Goal: Find contact information: Find contact information

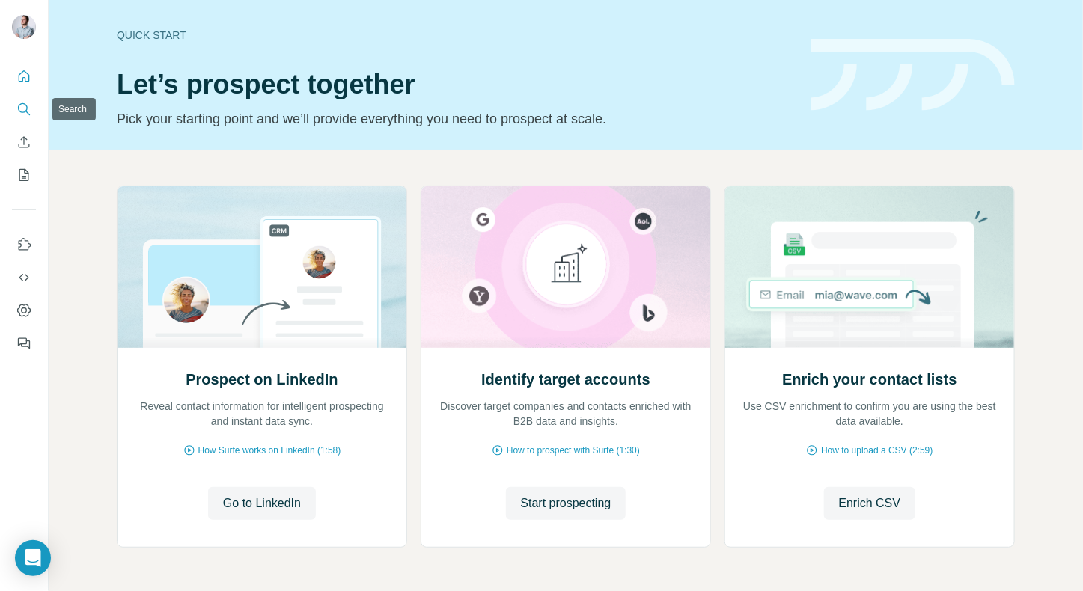
click at [19, 111] on icon "Search" at bounding box center [23, 108] width 10 height 10
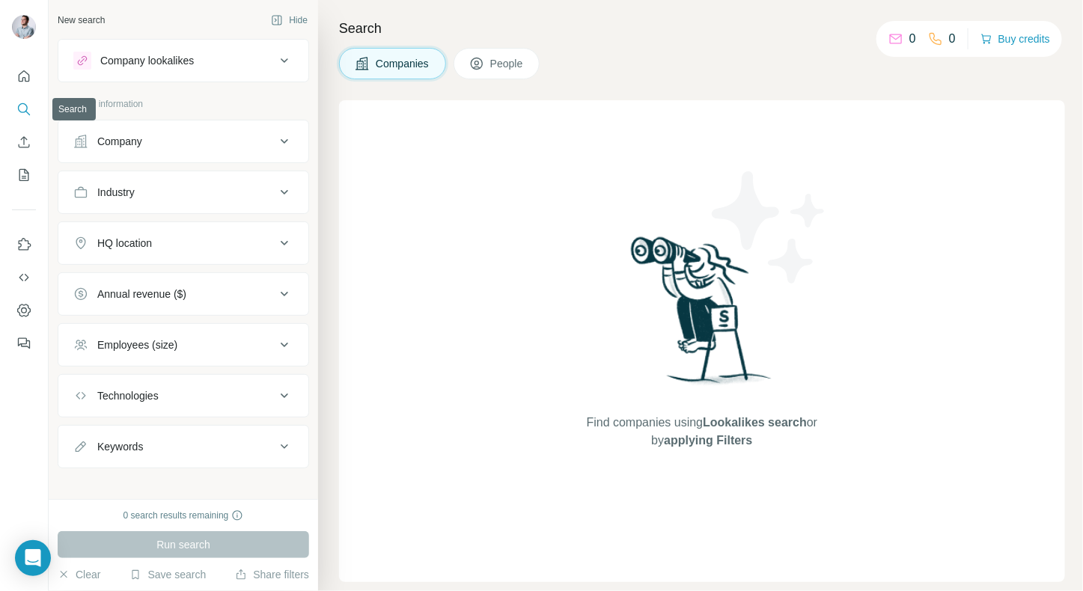
click at [21, 103] on icon "Search" at bounding box center [23, 109] width 15 height 15
click at [141, 130] on button "Company" at bounding box center [183, 142] width 250 height 36
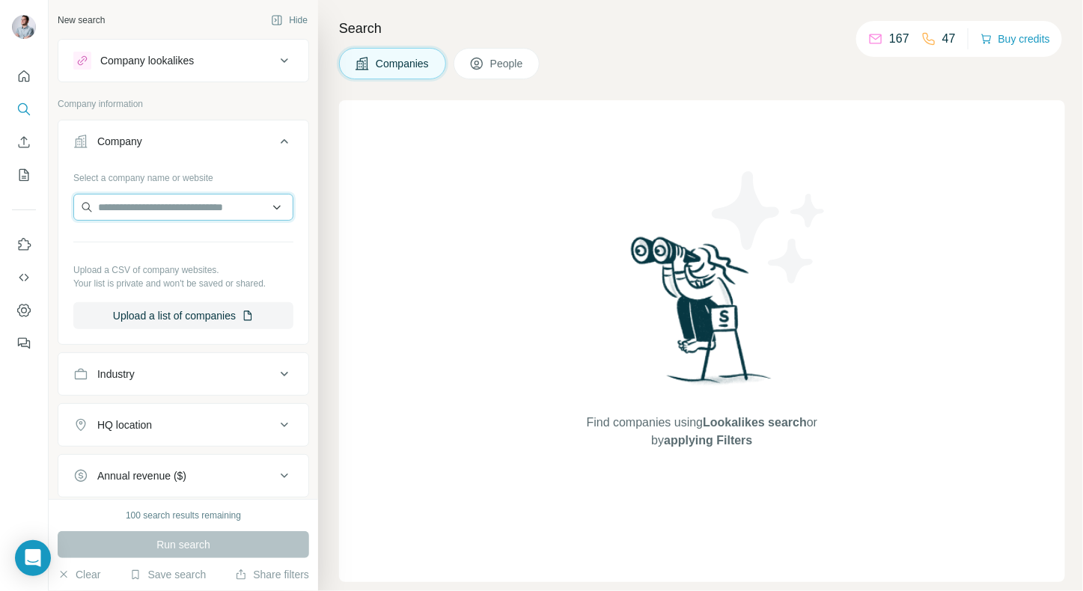
click at [142, 216] on input "text" at bounding box center [183, 207] width 220 height 27
type input "**********"
click at [193, 553] on div "Run search" at bounding box center [184, 545] width 252 height 27
click at [151, 204] on input "text" at bounding box center [183, 207] width 220 height 27
type input "**********"
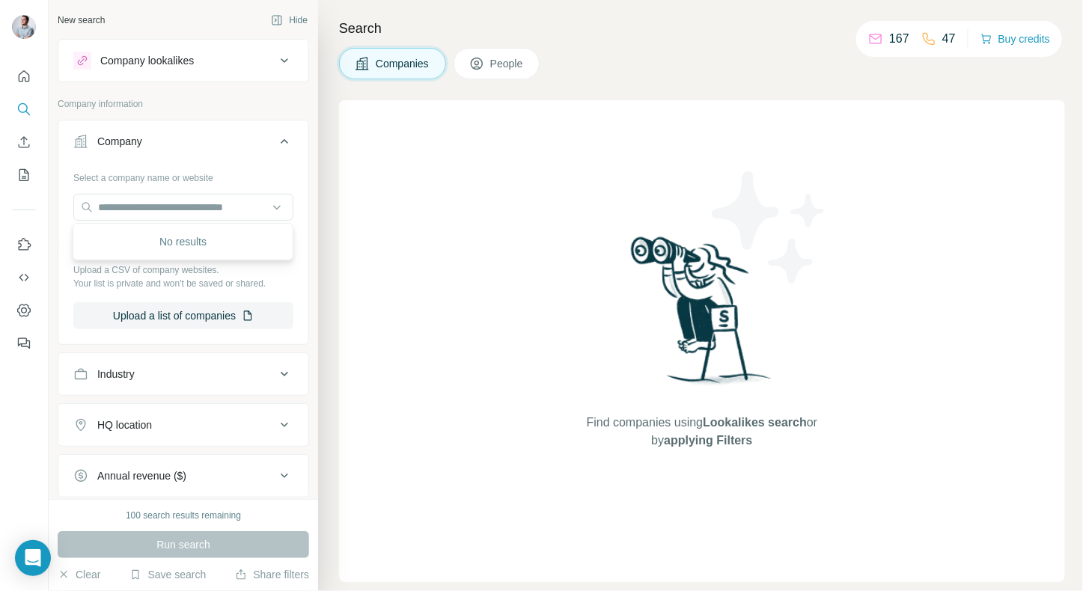
click at [184, 234] on div "No results" at bounding box center [182, 242] width 213 height 30
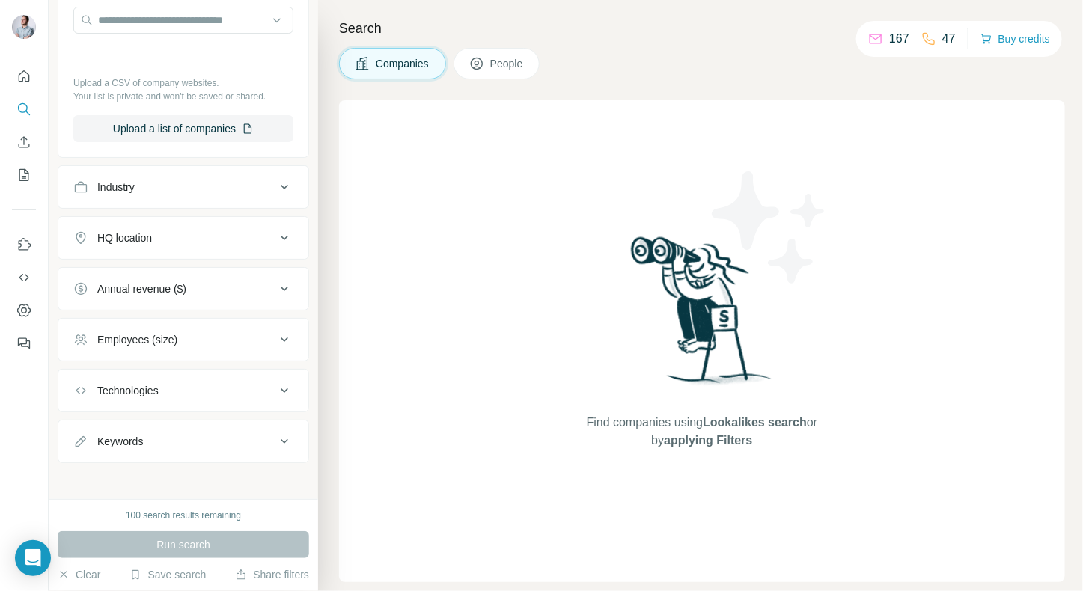
click at [137, 437] on div "Keywords" at bounding box center [120, 441] width 46 height 15
click at [134, 478] on input "text" at bounding box center [168, 479] width 190 height 27
type input "**********"
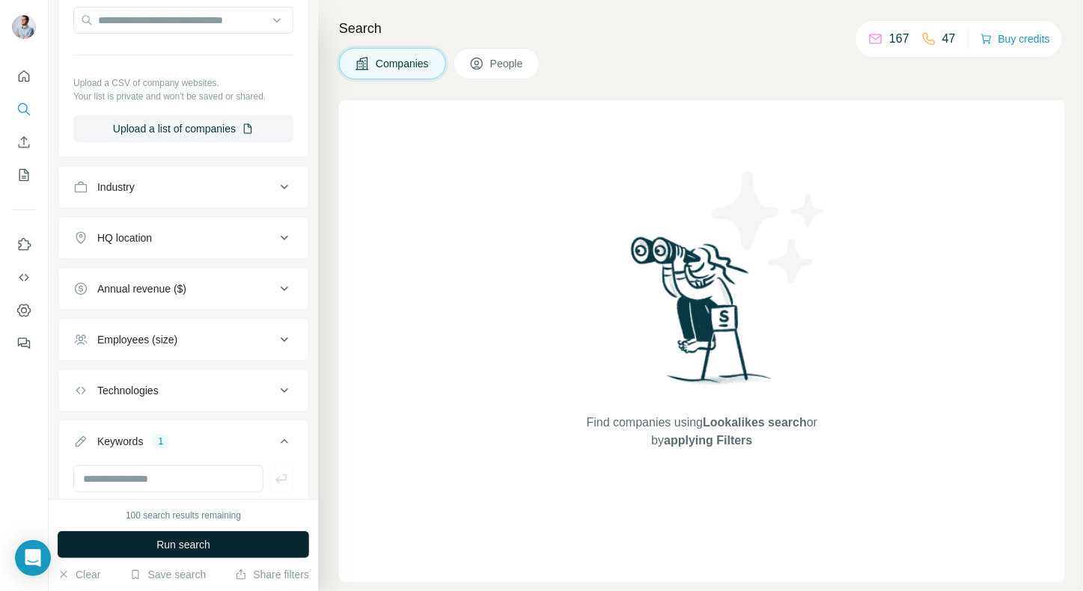
click at [166, 557] on button "Run search" at bounding box center [184, 545] width 252 height 27
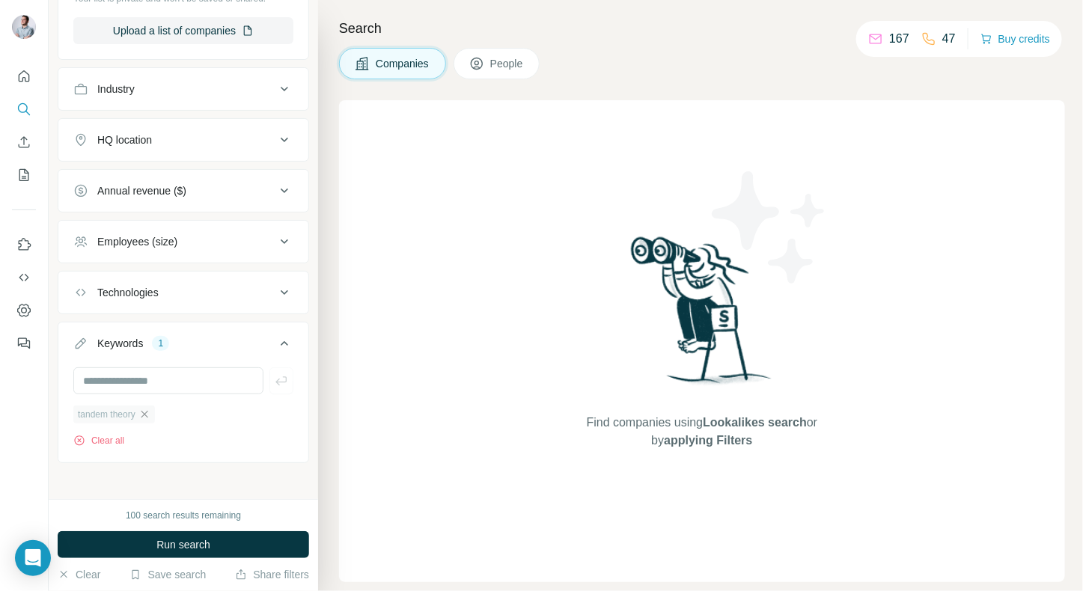
click at [150, 409] on icon "button" at bounding box center [145, 415] width 12 height 12
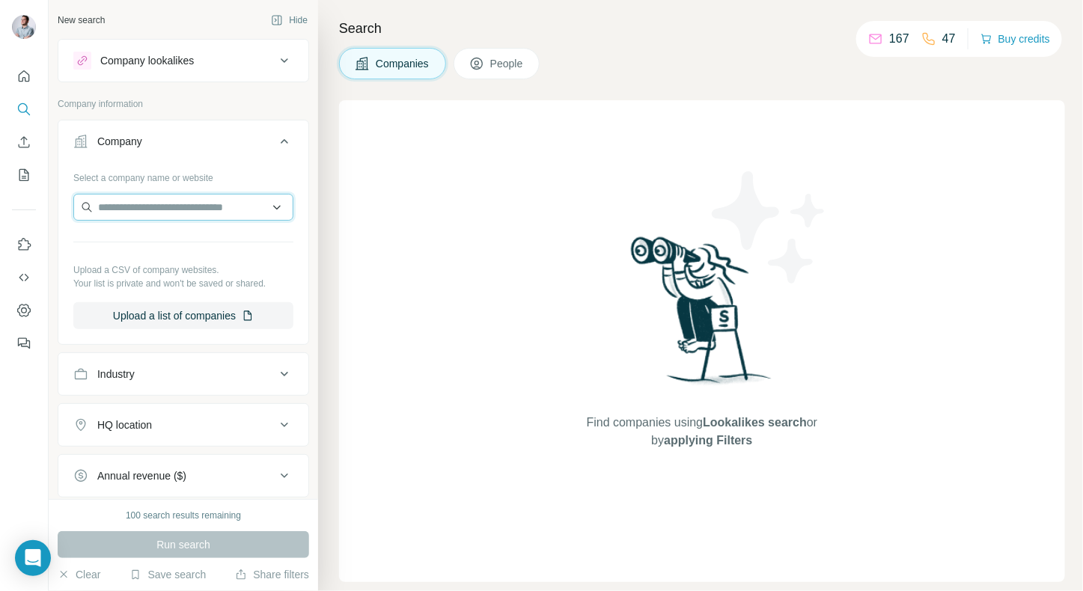
click at [171, 204] on input "text" at bounding box center [183, 207] width 220 height 27
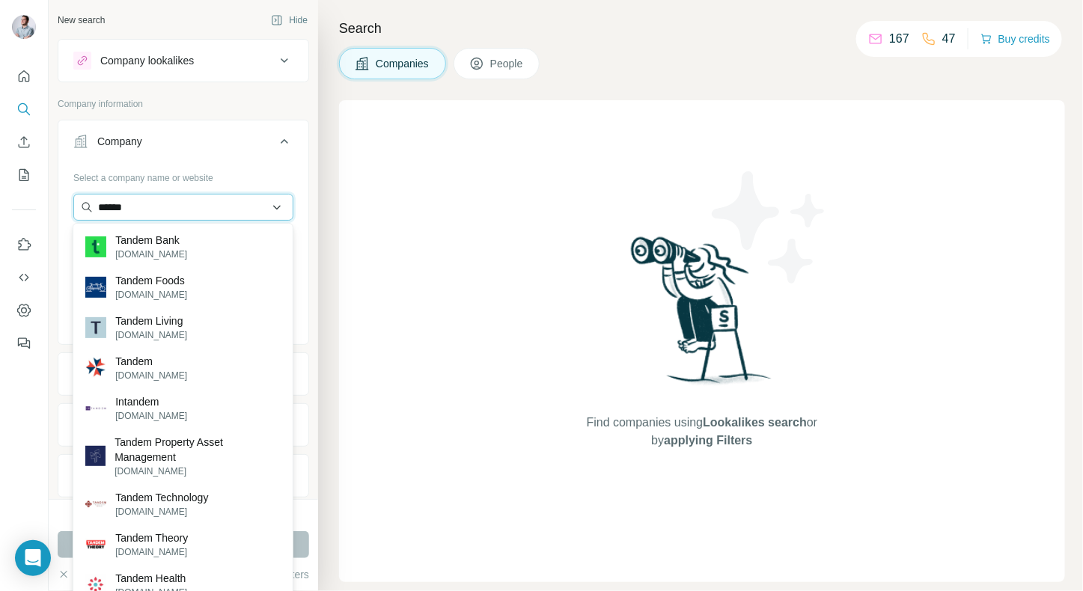
click at [139, 201] on input "******" at bounding box center [183, 207] width 220 height 27
paste input "**********"
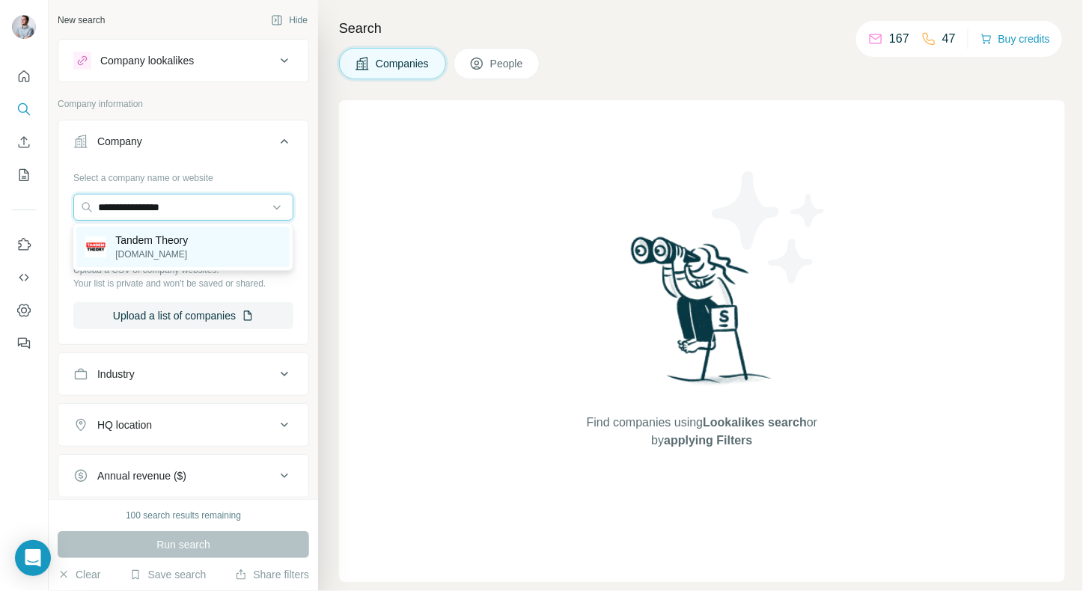
type input "**********"
click at [183, 239] on p "Tandem Theory" at bounding box center [151, 240] width 73 height 15
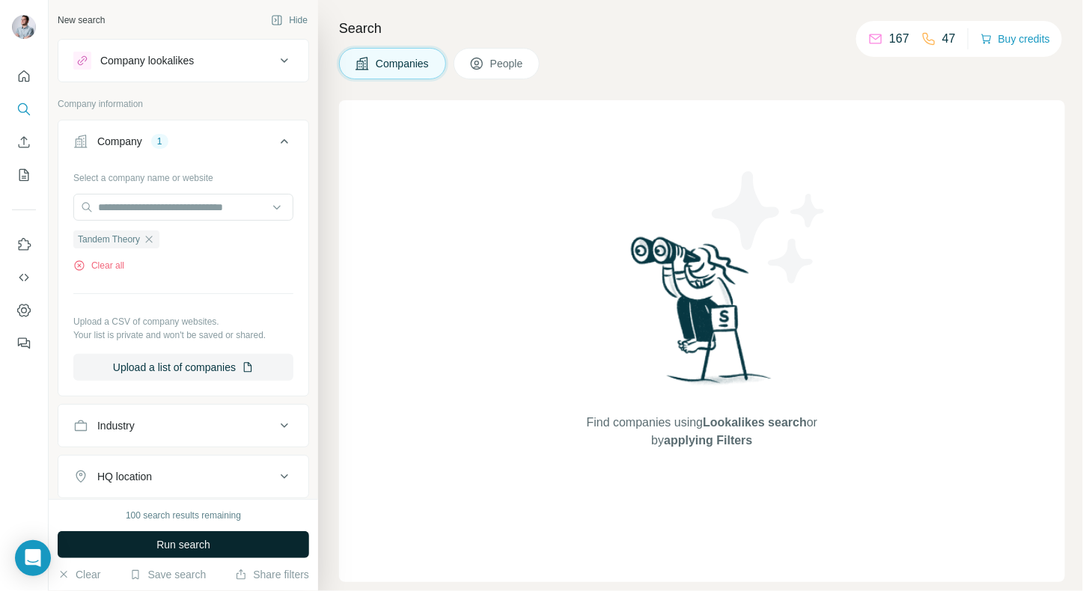
click at [156, 538] on span "Run search" at bounding box center [183, 545] width 54 height 15
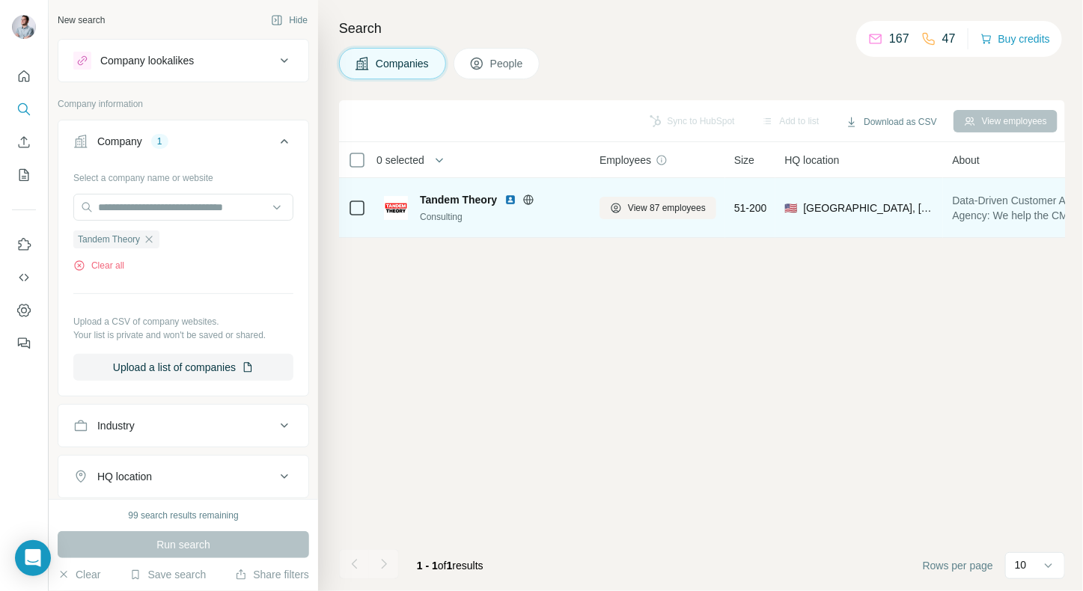
click at [560, 216] on div "Consulting" at bounding box center [501, 216] width 162 height 13
click at [646, 204] on span "View 87 employees" at bounding box center [667, 207] width 78 height 13
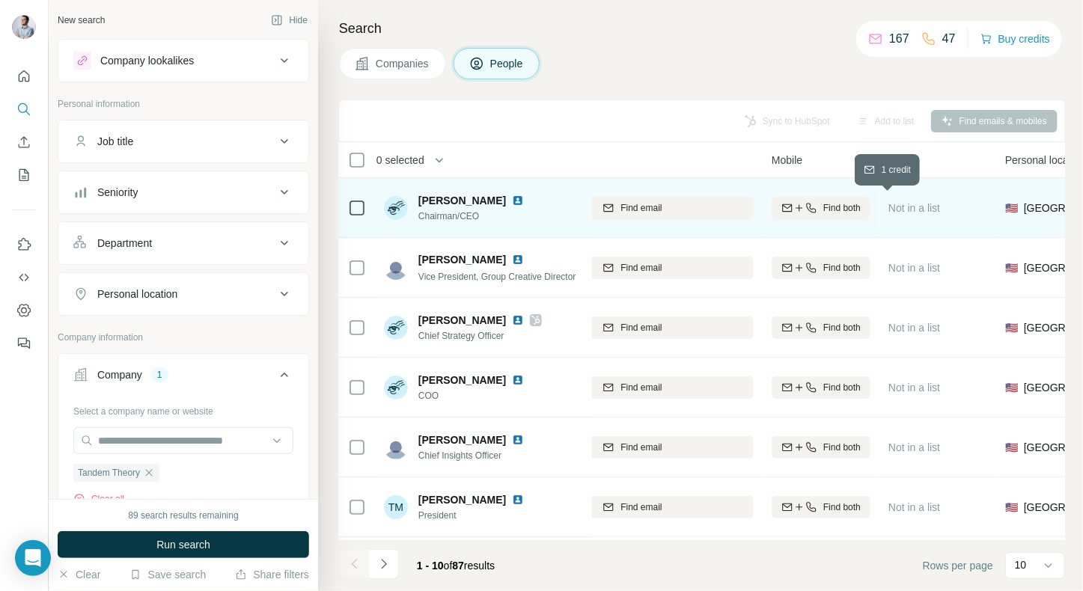
scroll to position [0, 267]
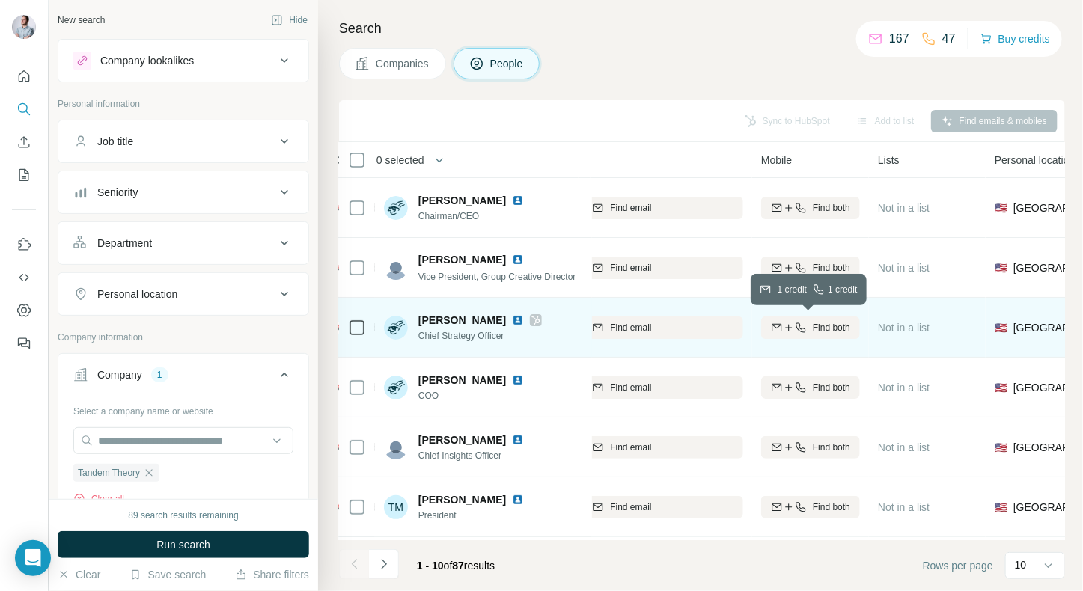
click at [815, 326] on span "Find both" at bounding box center [831, 327] width 37 height 13
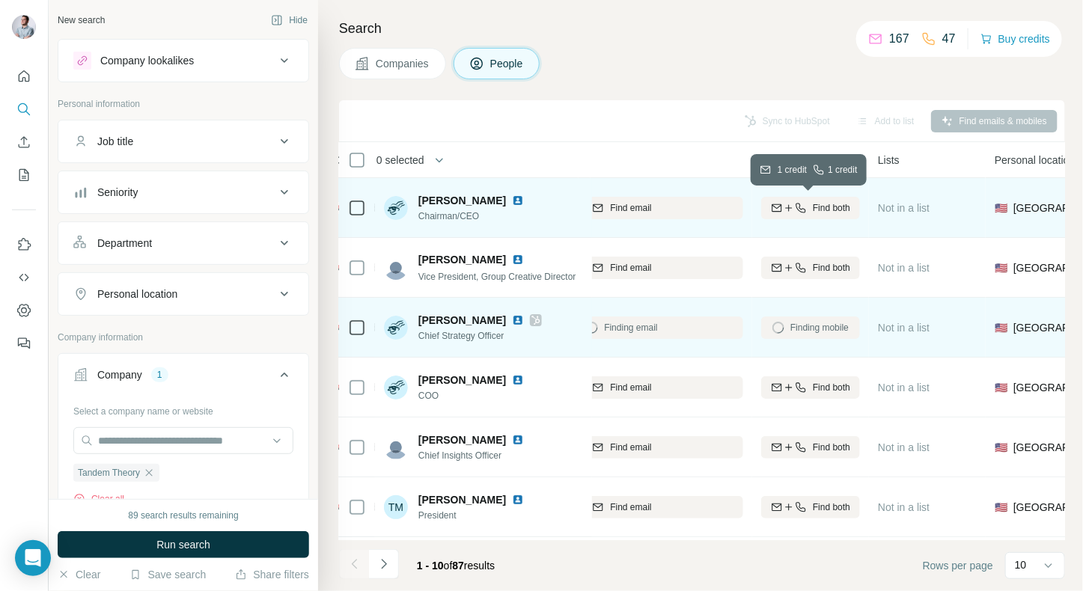
click at [824, 202] on span "Find both" at bounding box center [831, 207] width 37 height 13
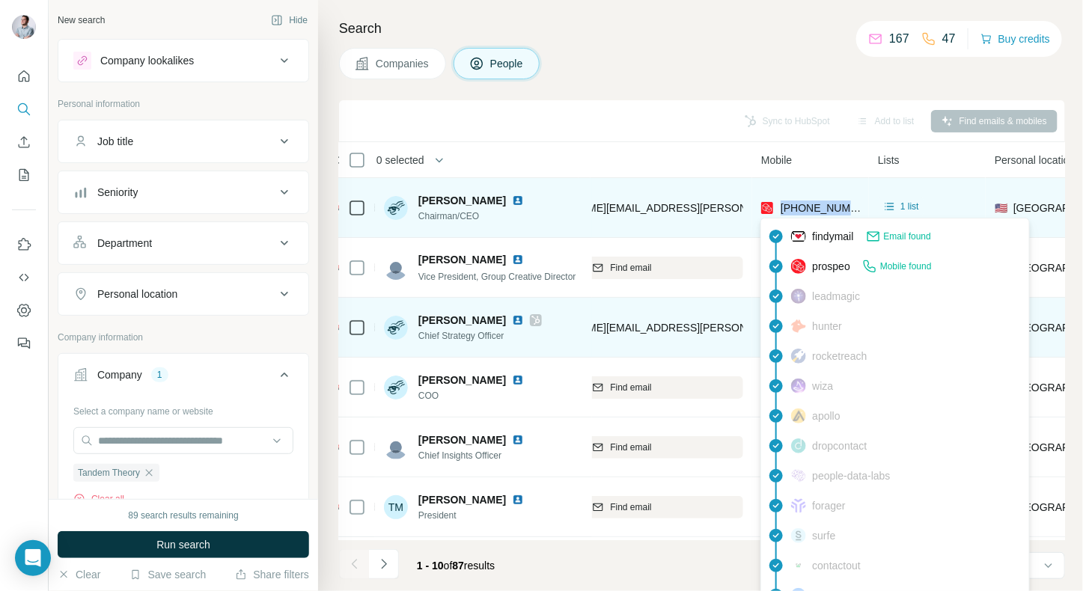
drag, startPoint x: 857, startPoint y: 207, endPoint x: 782, endPoint y: 209, distance: 75.7
click at [782, 209] on div "[PHONE_NUMBER]" at bounding box center [810, 207] width 99 height 41
copy span "[PHONE_NUMBER]"
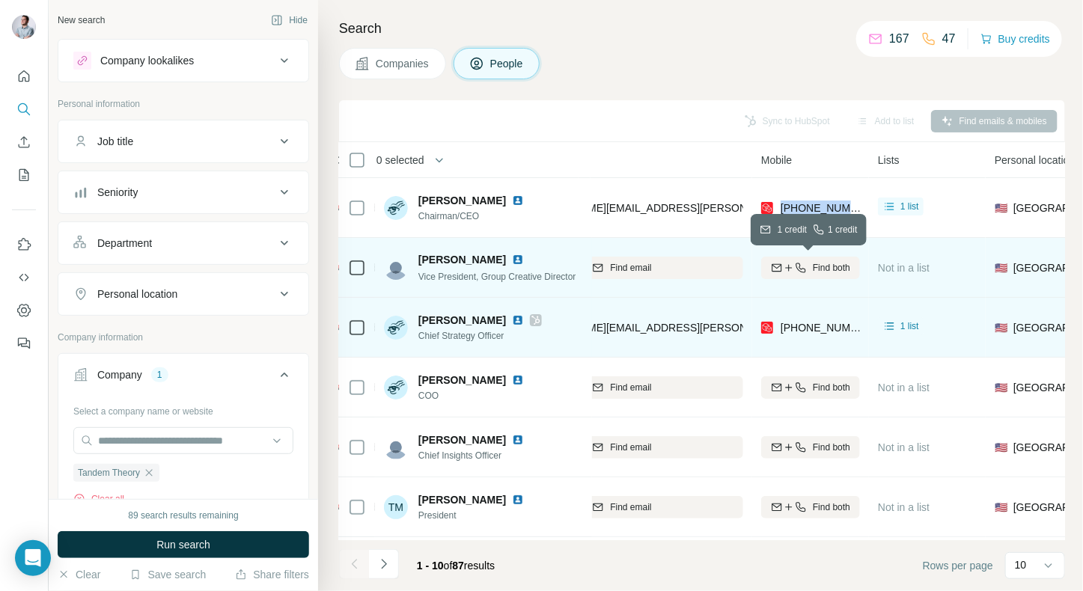
click at [789, 268] on icon "button" at bounding box center [789, 267] width 1 height 7
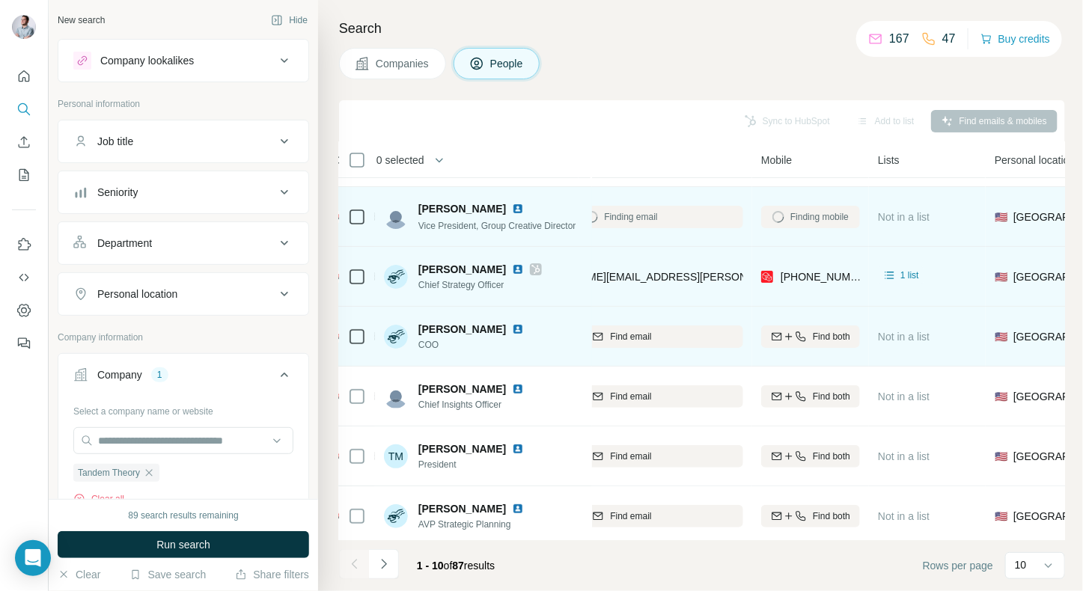
scroll to position [54, 267]
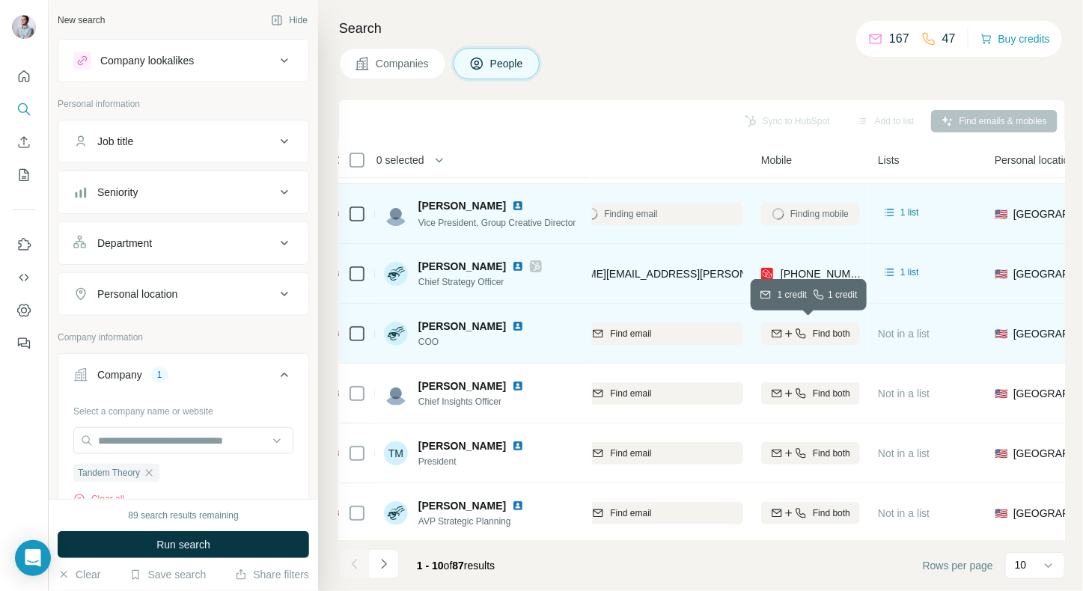
click at [825, 332] on span "Find both" at bounding box center [831, 333] width 37 height 13
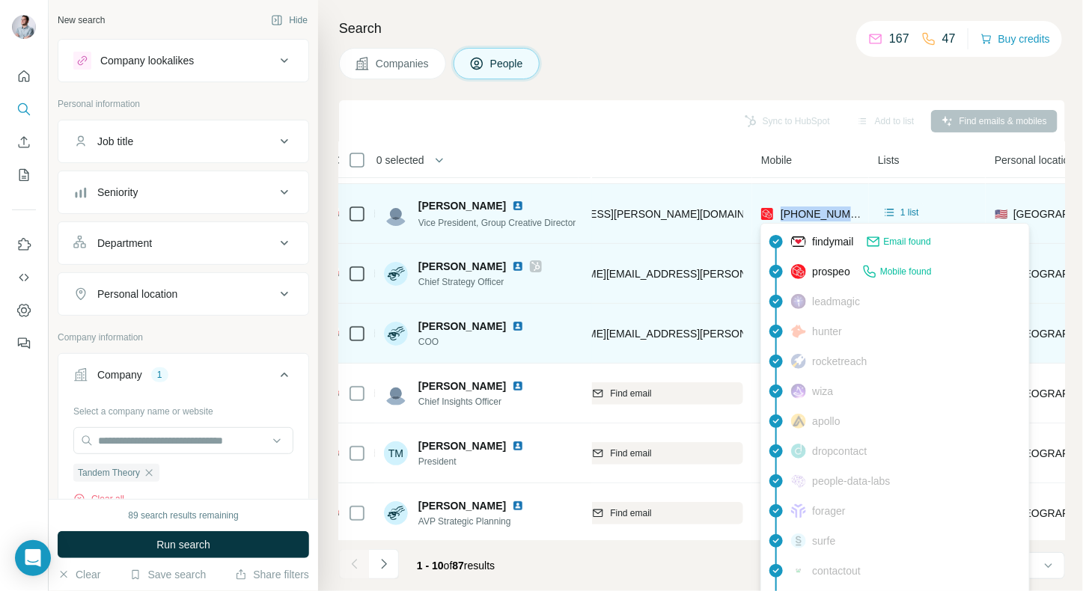
drag, startPoint x: 859, startPoint y: 210, endPoint x: 780, endPoint y: 211, distance: 79.4
click at [780, 211] on div "[PHONE_NUMBER]" at bounding box center [810, 213] width 99 height 41
copy span "[PHONE_NUMBER]"
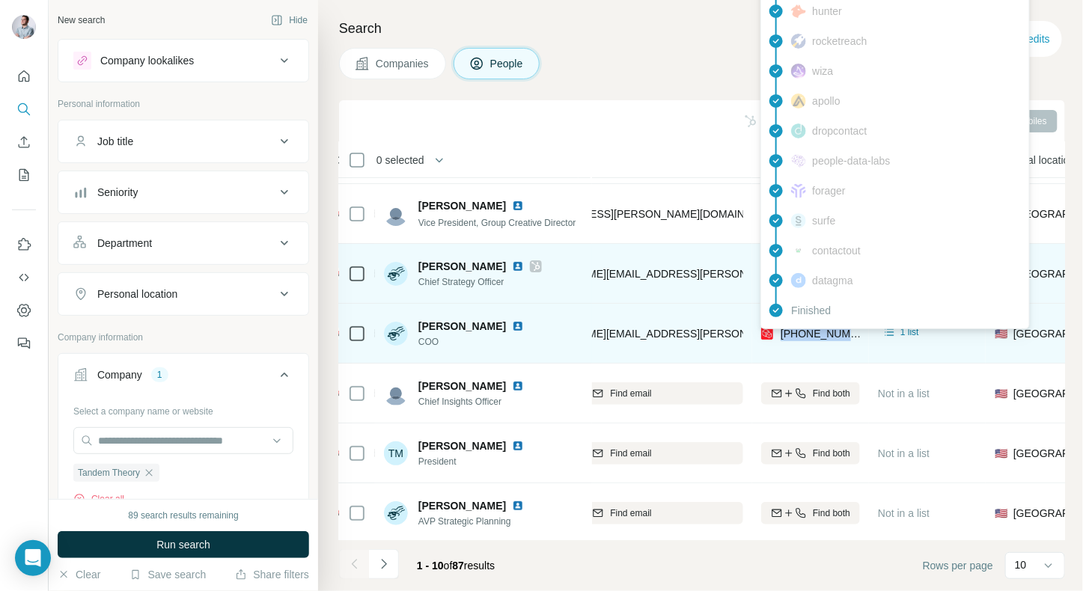
drag, startPoint x: 855, startPoint y: 335, endPoint x: 779, endPoint y: 335, distance: 75.6
click at [779, 335] on div "[PHONE_NUMBER]" at bounding box center [810, 333] width 99 height 41
copy span "[PHONE_NUMBER]"
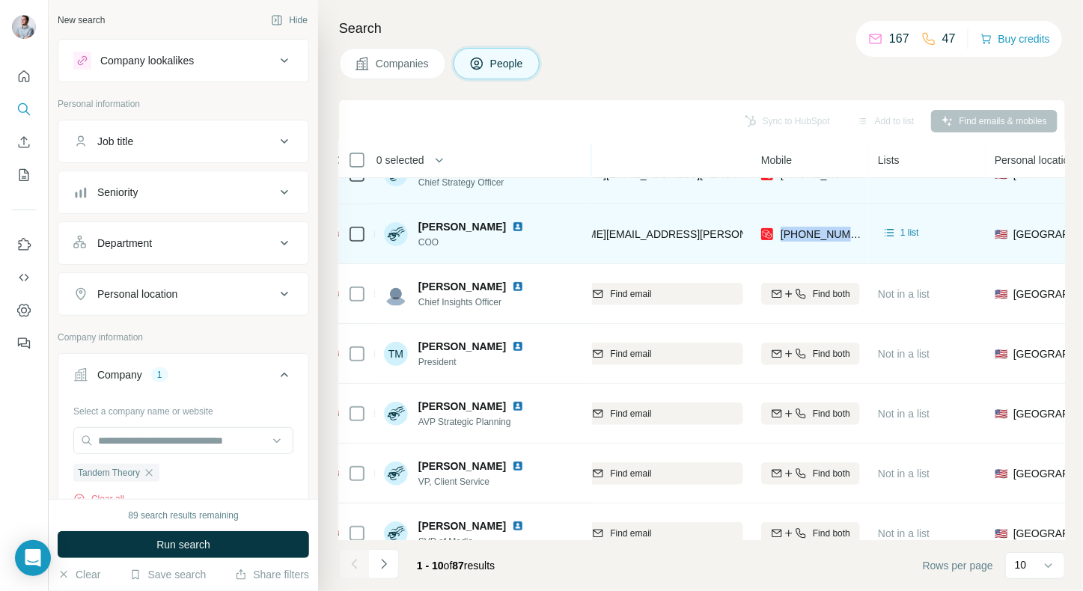
scroll to position [155, 267]
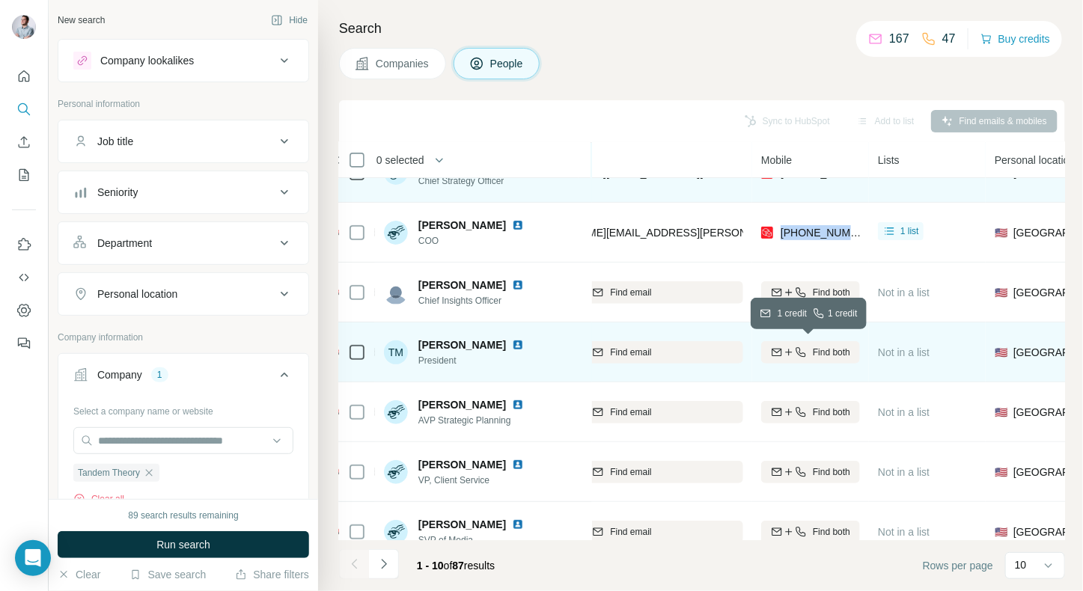
click at [805, 356] on div "Find both" at bounding box center [810, 352] width 99 height 13
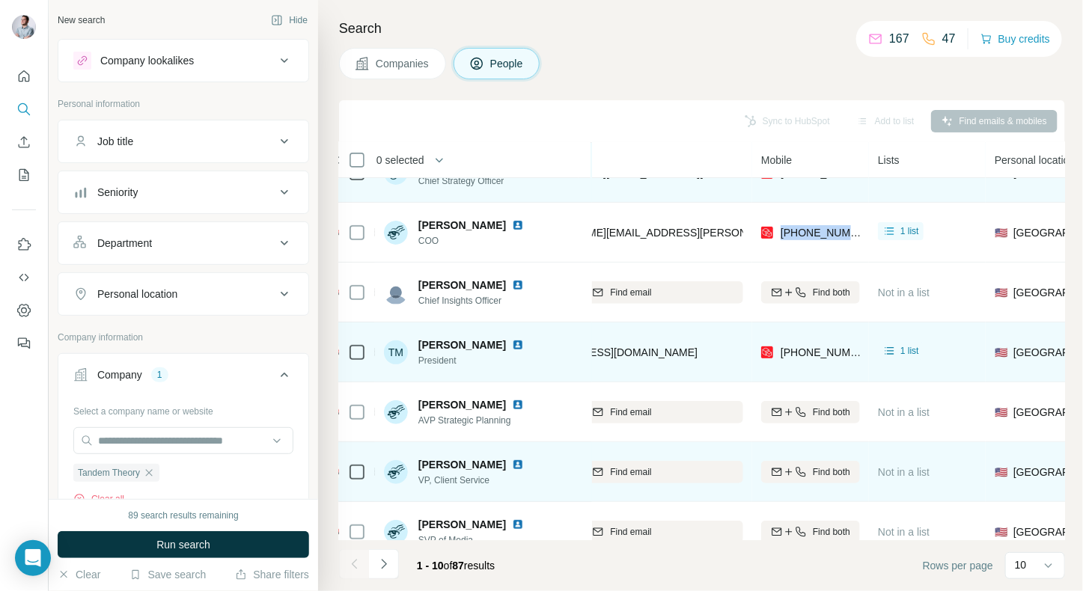
scroll to position [184, 267]
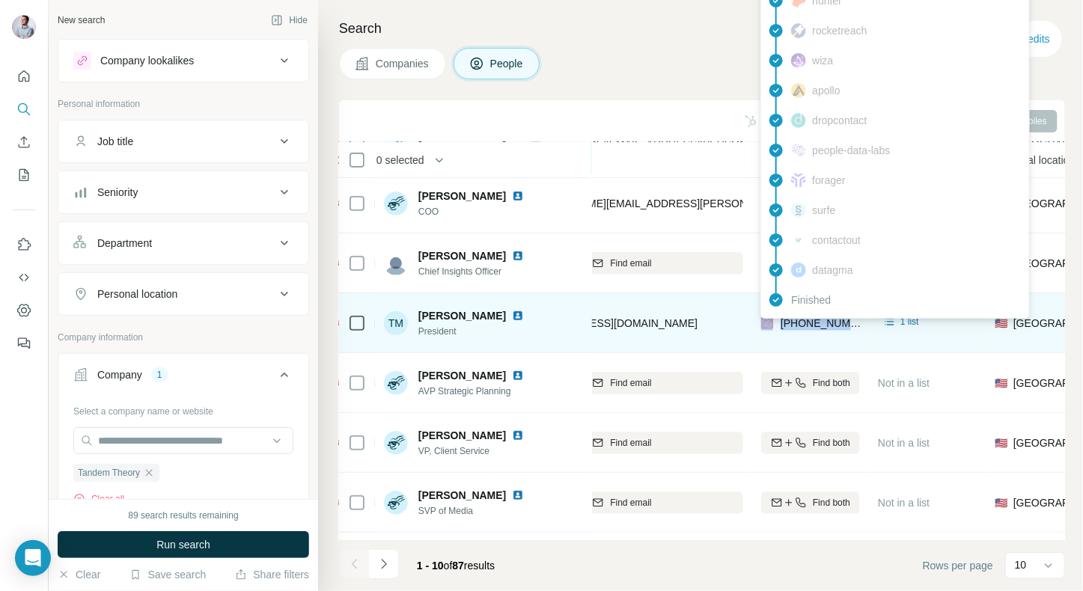
drag, startPoint x: 859, startPoint y: 320, endPoint x: 775, endPoint y: 320, distance: 83.9
click at [775, 320] on div "[PHONE_NUMBER]" at bounding box center [810, 322] width 99 height 41
copy div "[PHONE_NUMBER]"
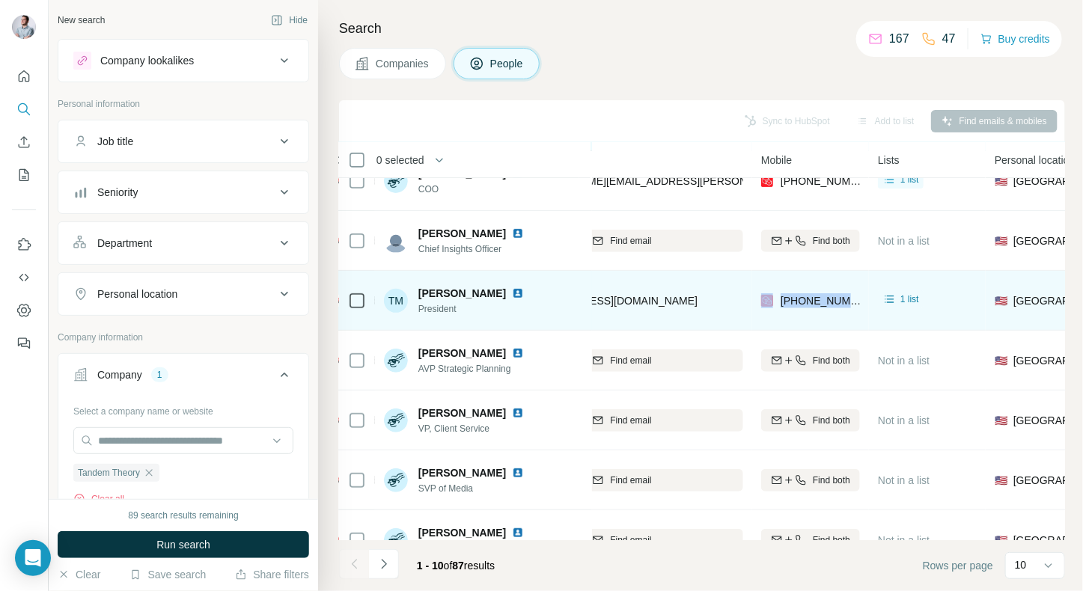
scroll to position [236, 267]
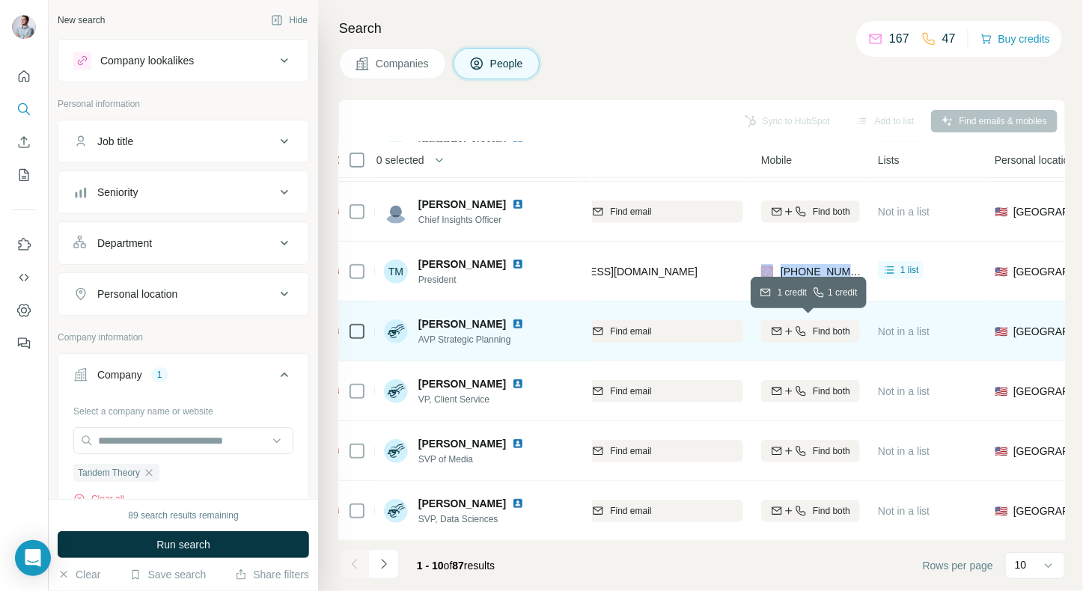
click at [824, 327] on span "Find both" at bounding box center [831, 331] width 37 height 13
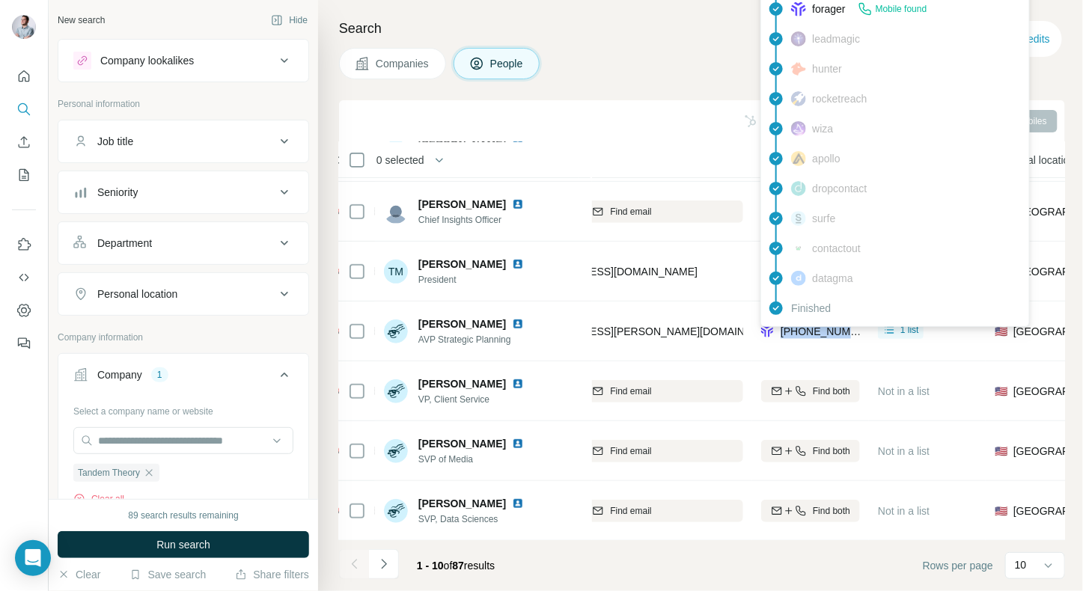
drag, startPoint x: 861, startPoint y: 333, endPoint x: 783, endPoint y: 334, distance: 77.9
click at [783, 334] on td "[PHONE_NUMBER]" at bounding box center [810, 332] width 117 height 60
copy span "[PHONE_NUMBER]"
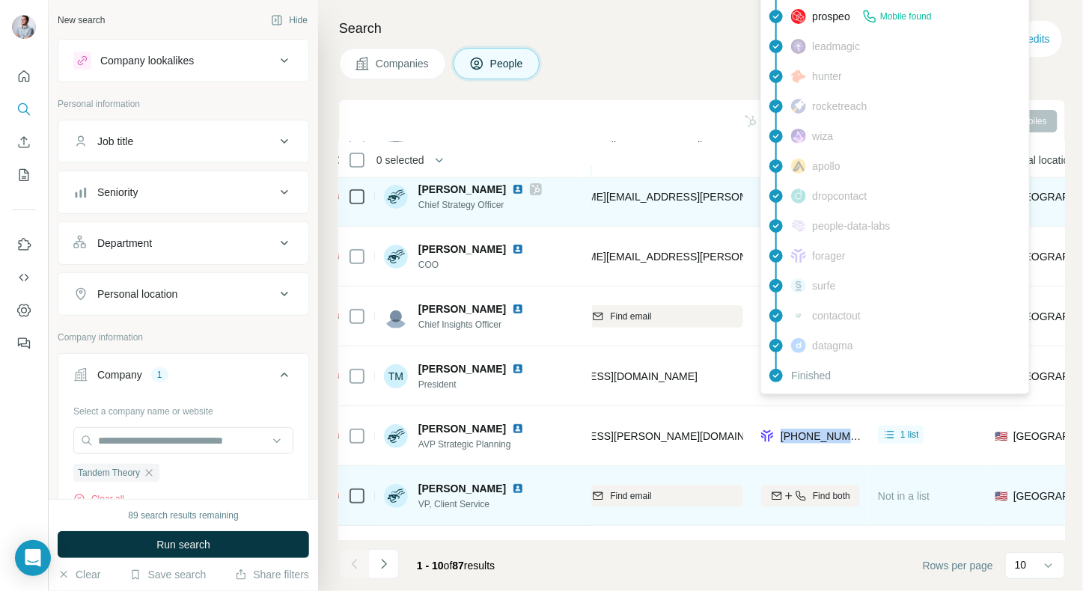
scroll to position [134, 267]
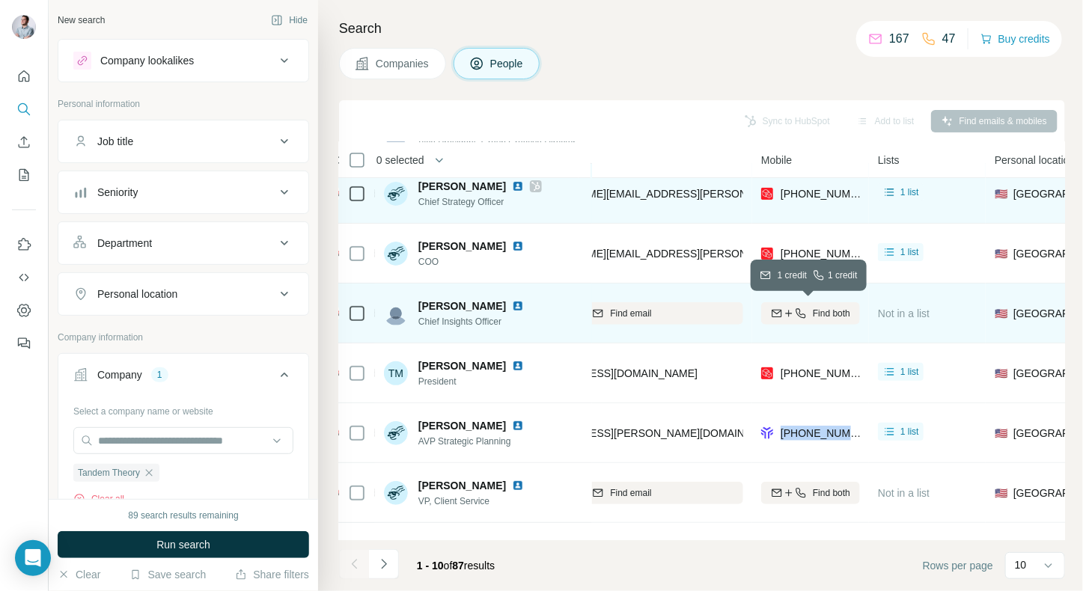
click at [773, 308] on icon "button" at bounding box center [777, 314] width 12 height 12
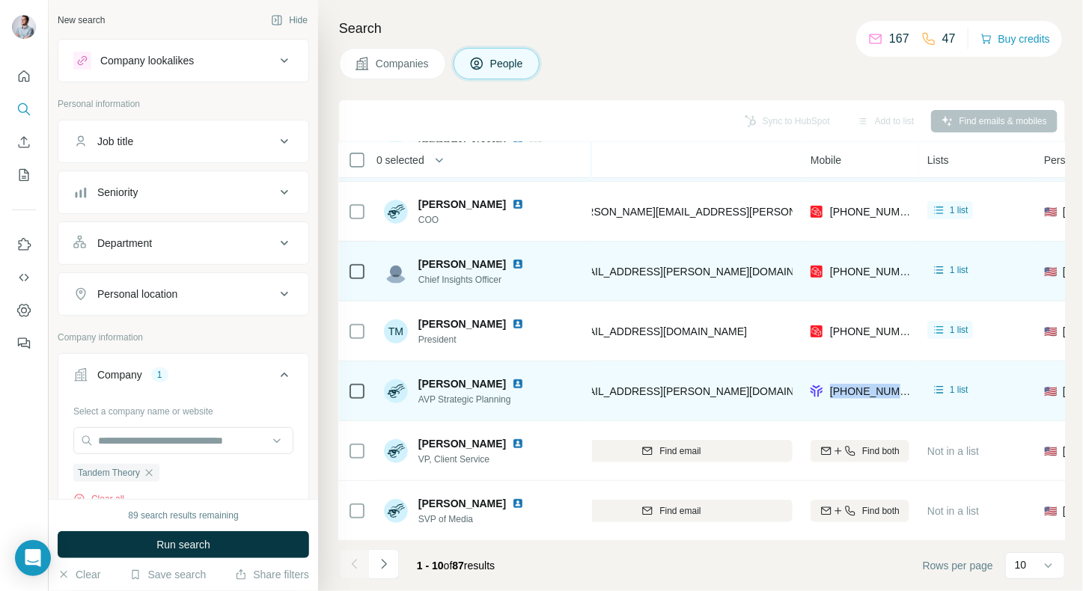
scroll to position [176, 218]
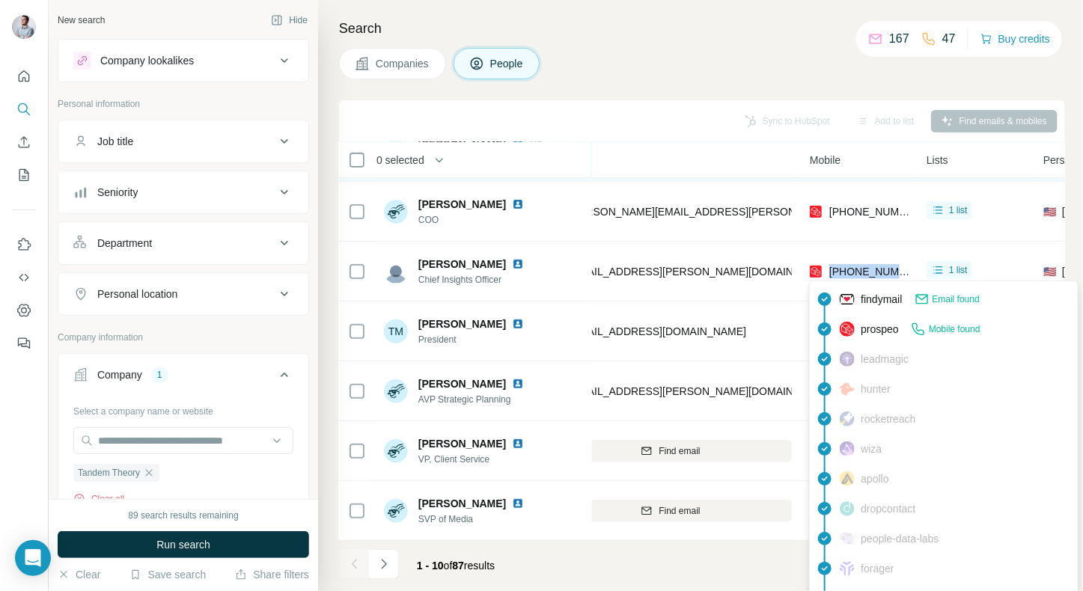
drag, startPoint x: 910, startPoint y: 269, endPoint x: 830, endPoint y: 269, distance: 80.1
click at [830, 269] on td "[PHONE_NUMBER]" at bounding box center [859, 272] width 117 height 60
copy span "[PHONE_NUMBER]"
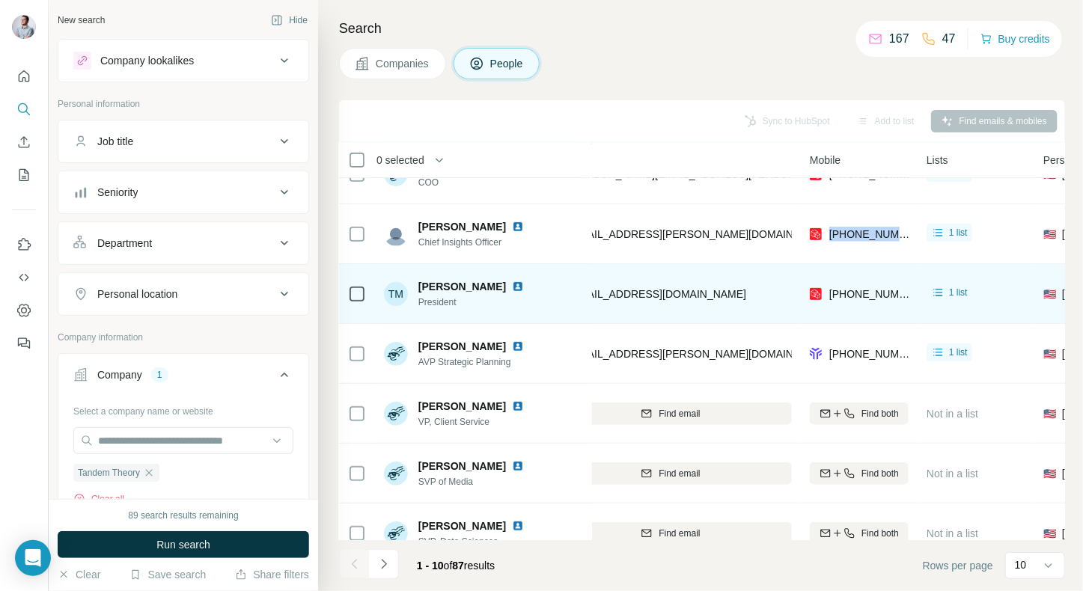
scroll to position [236, 218]
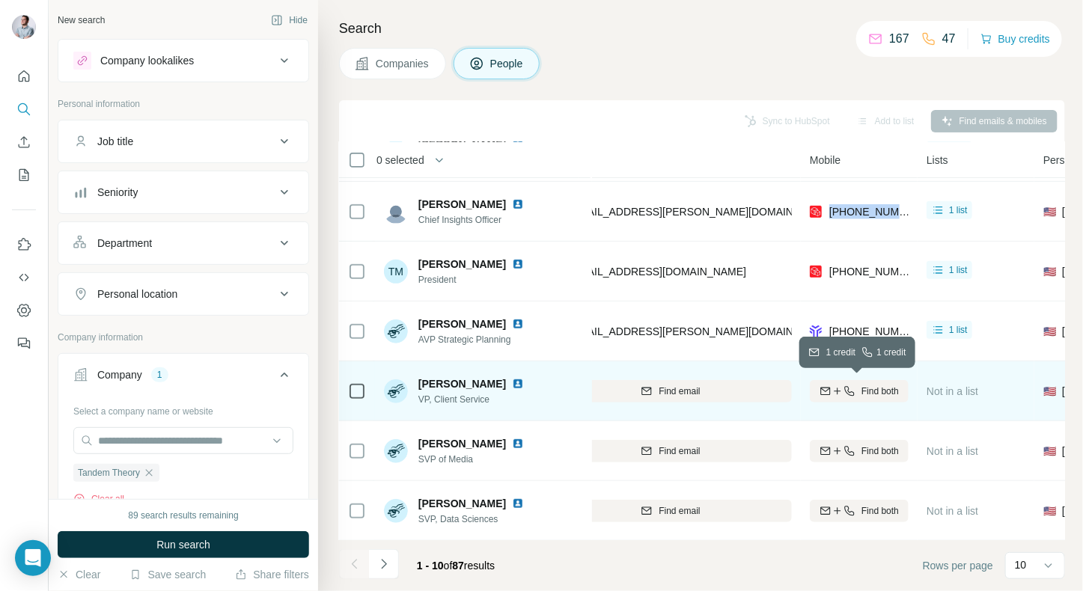
click at [868, 389] on span "Find both" at bounding box center [880, 391] width 37 height 13
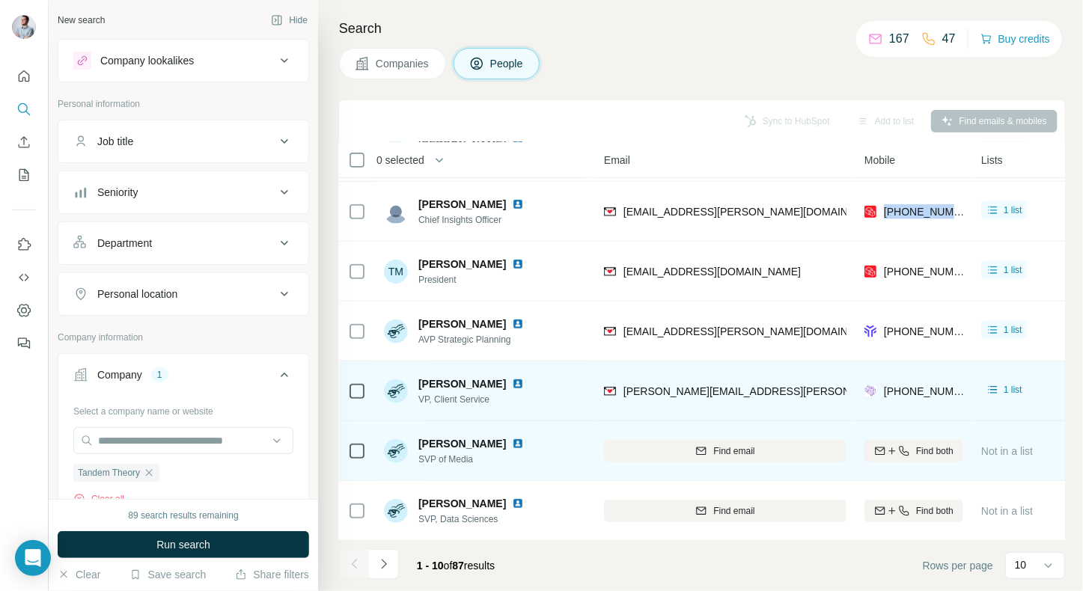
scroll to position [236, 165]
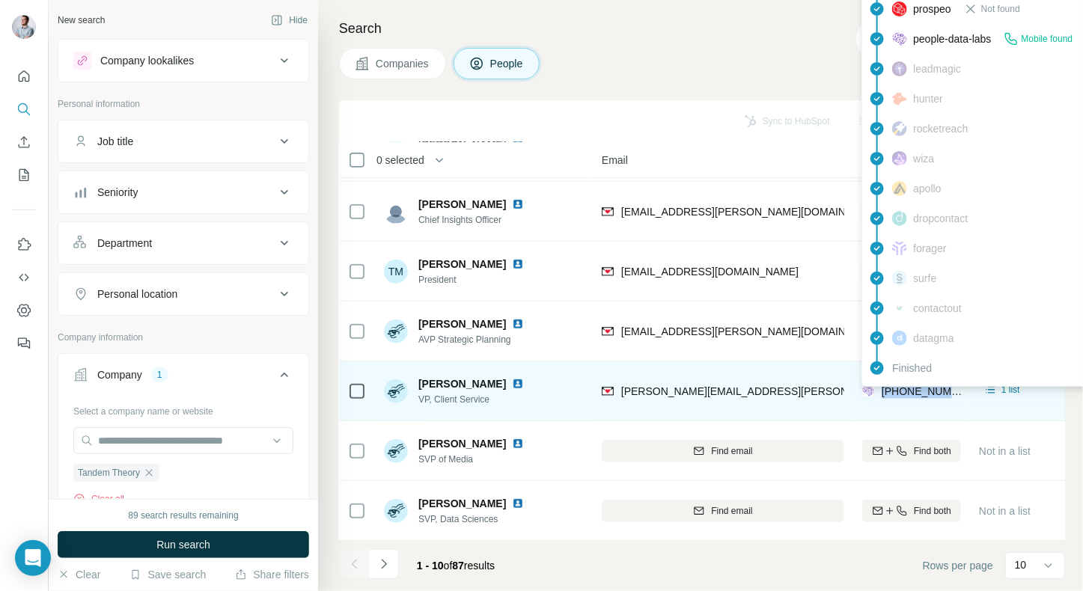
drag, startPoint x: 960, startPoint y: 393, endPoint x: 882, endPoint y: 393, distance: 77.9
click at [882, 393] on div "[PHONE_NUMBER]" at bounding box center [911, 391] width 99 height 41
copy span "[PHONE_NUMBER]"
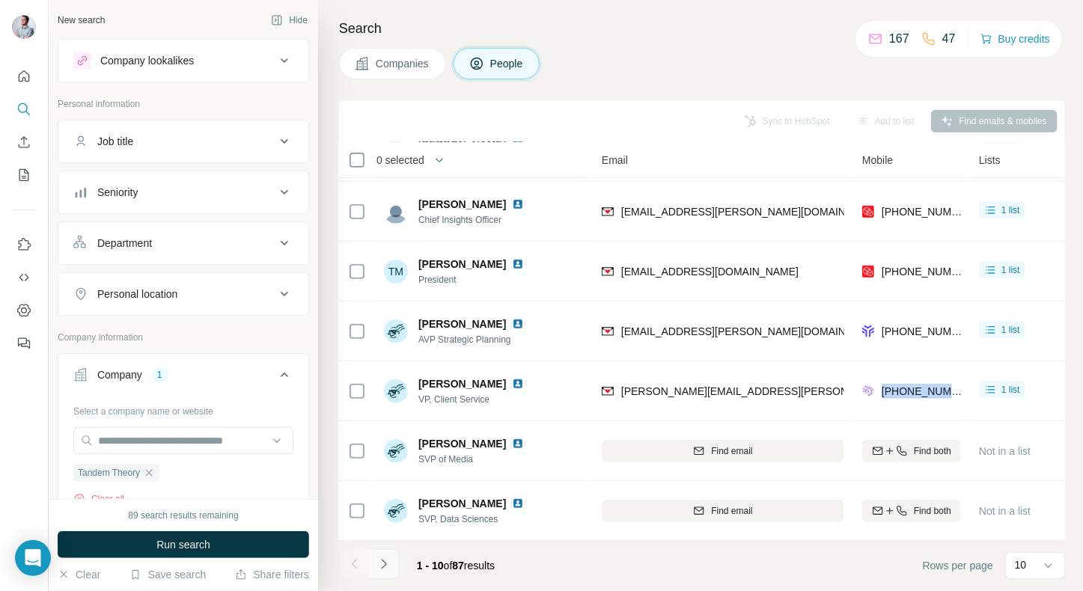
click at [391, 560] on button "Navigate to next page" at bounding box center [384, 565] width 30 height 30
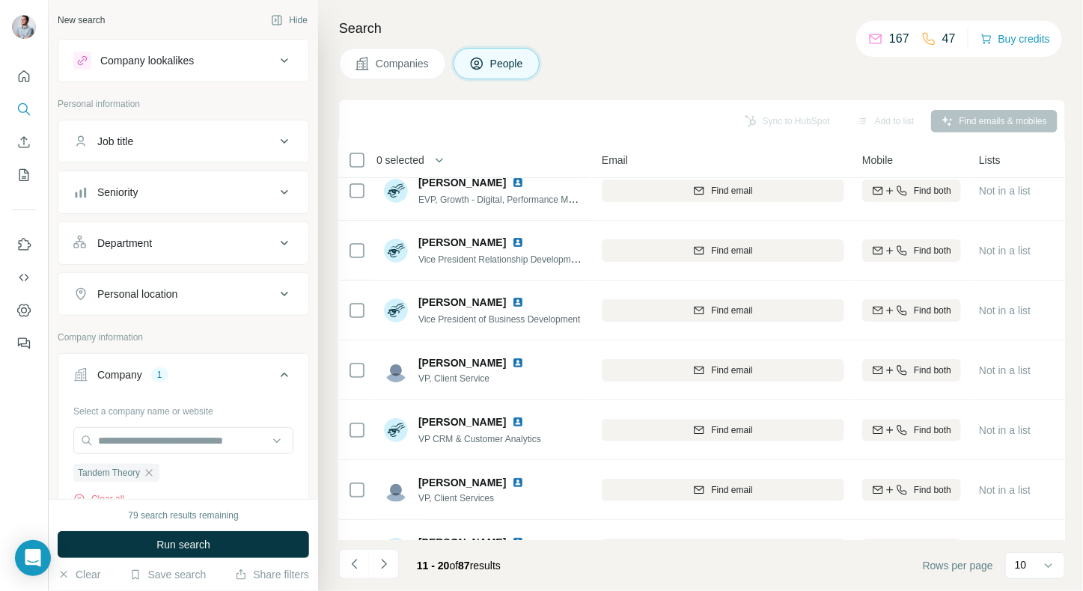
scroll to position [0, 165]
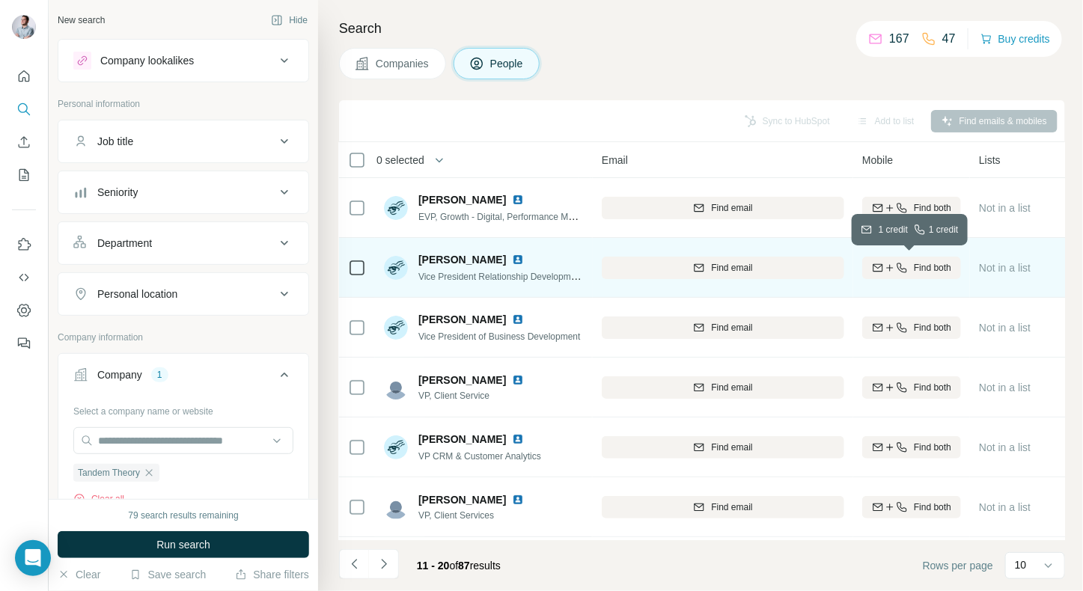
click at [884, 275] on button "Find both" at bounding box center [911, 268] width 99 height 22
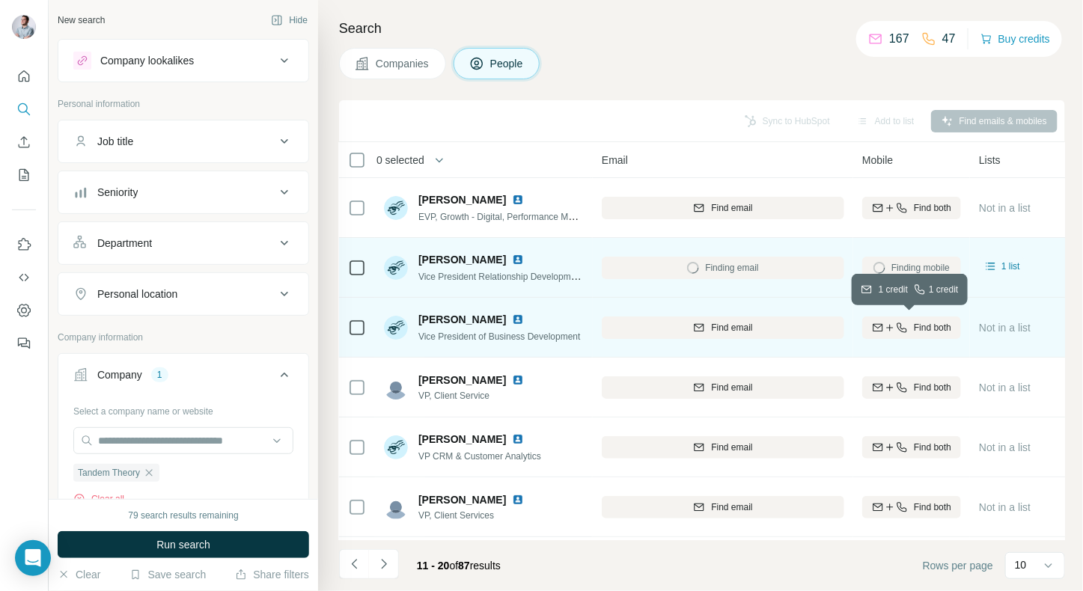
click at [902, 332] on icon "button" at bounding box center [902, 328] width 12 height 12
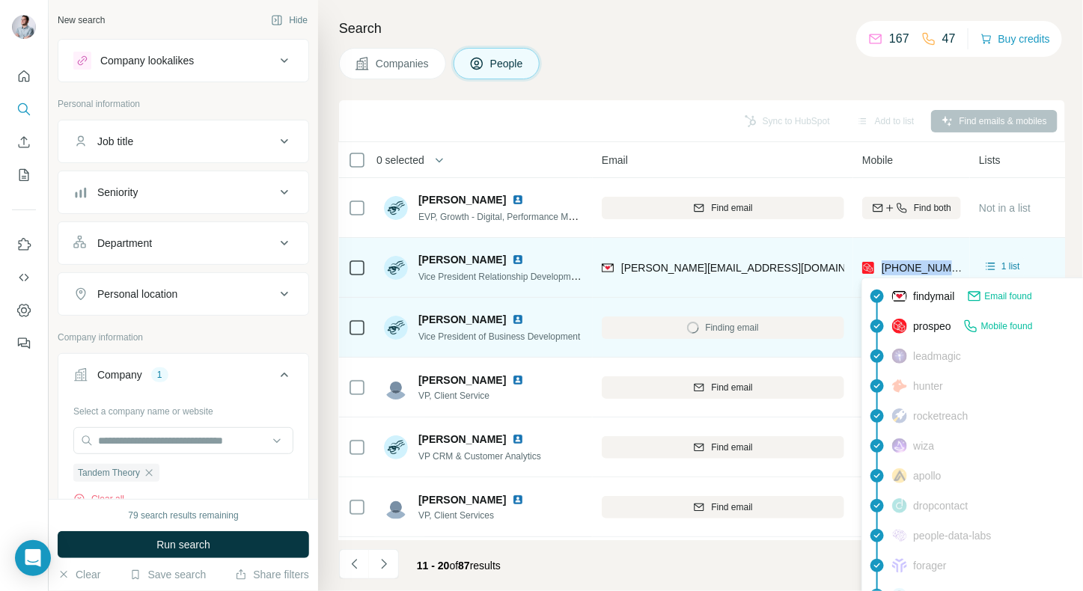
drag, startPoint x: 959, startPoint y: 269, endPoint x: 880, endPoint y: 269, distance: 78.6
click at [880, 269] on div "[PHONE_NUMBER]" at bounding box center [911, 267] width 99 height 41
copy span "[PHONE_NUMBER]"
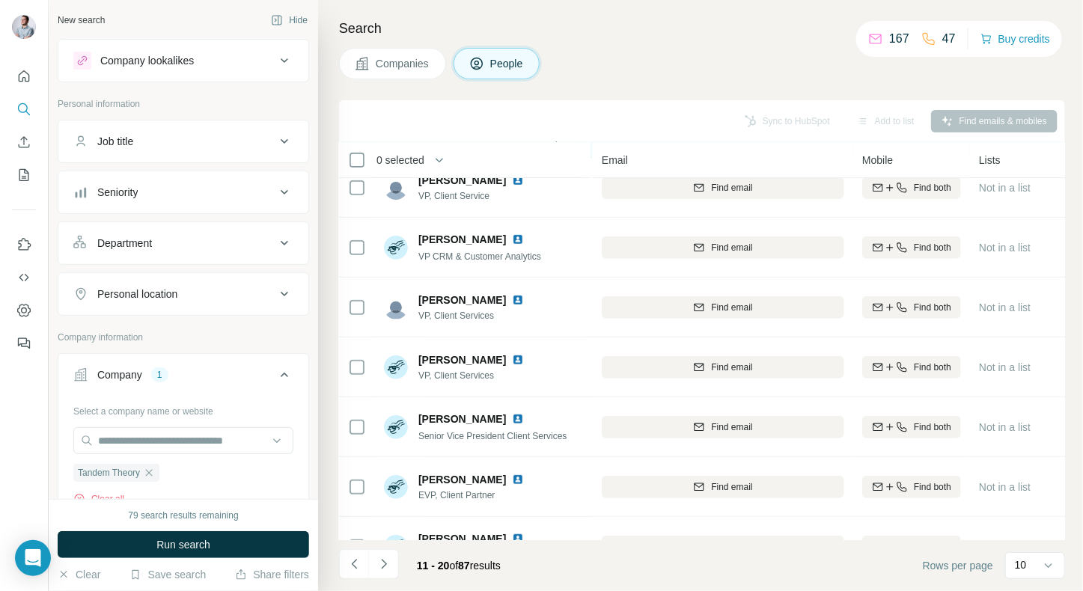
scroll to position [236, 165]
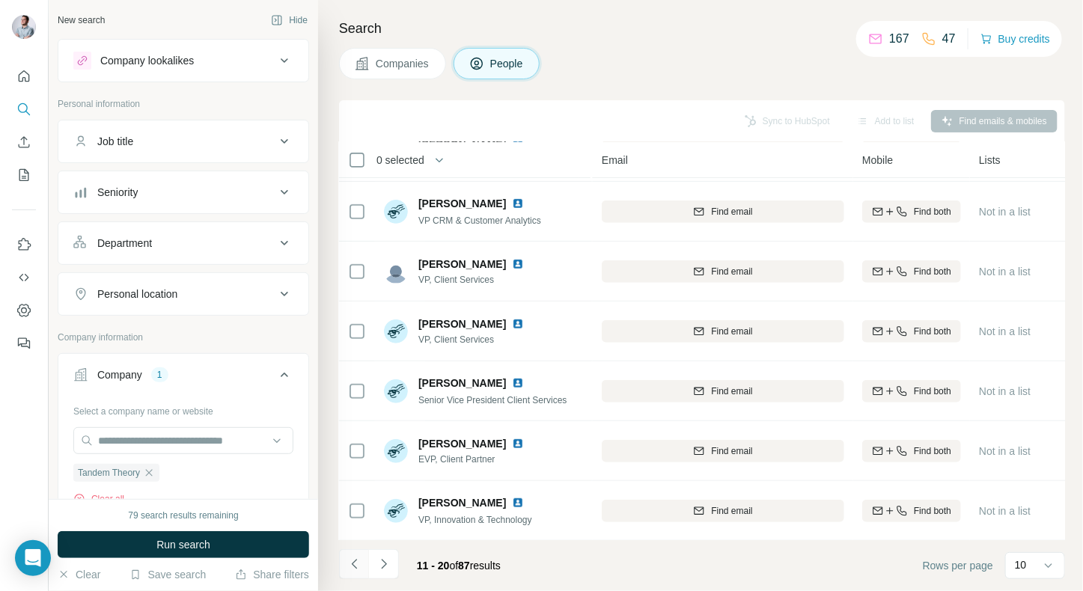
click at [356, 571] on icon "Navigate to previous page" at bounding box center [354, 564] width 15 height 15
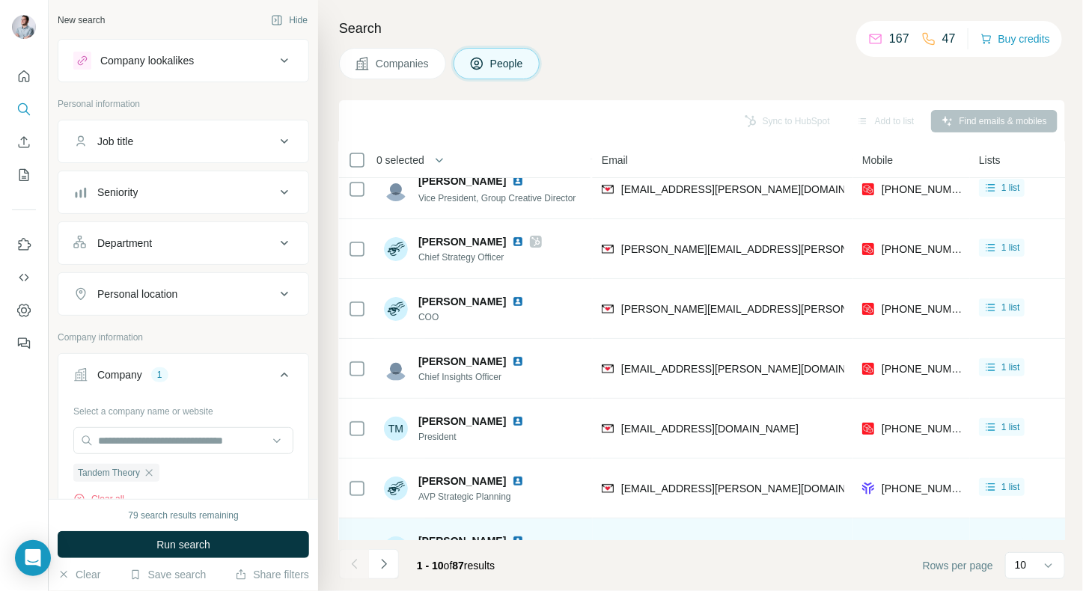
scroll to position [90, 165]
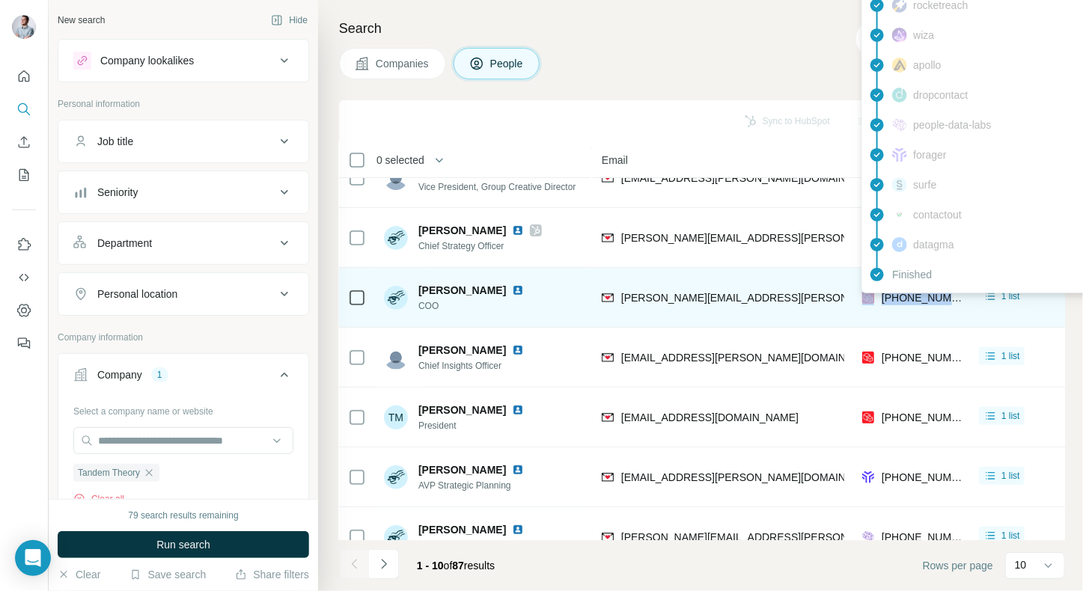
drag, startPoint x: 963, startPoint y: 301, endPoint x: 877, endPoint y: 301, distance: 86.1
click at [877, 301] on td "[PHONE_NUMBER]" at bounding box center [911, 298] width 117 height 60
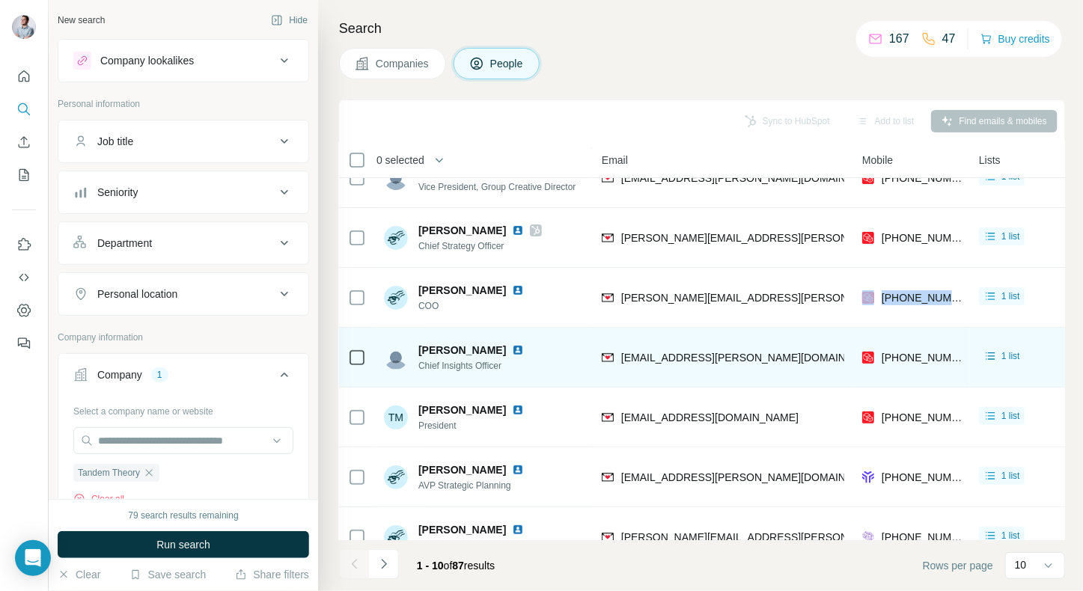
copy div "[PHONE_NUMBER]"
